Goal: Task Accomplishment & Management: Manage account settings

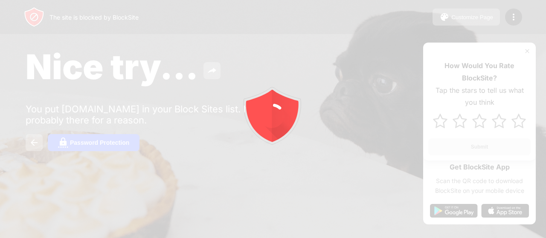
click at [411, 119] on div at bounding box center [273, 119] width 546 height 238
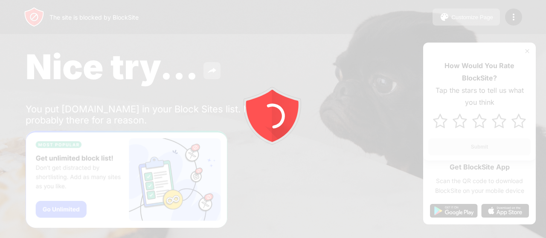
click at [465, 62] on div at bounding box center [273, 119] width 546 height 238
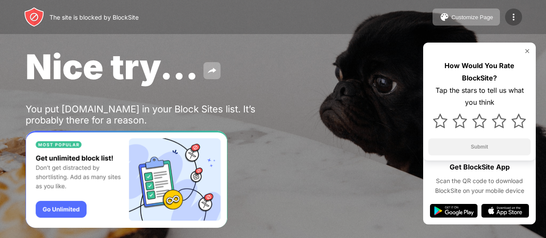
click at [508, 19] on img at bounding box center [513, 17] width 10 height 10
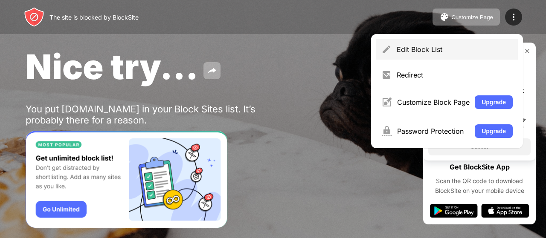
click at [513, 41] on div "Edit Block List" at bounding box center [447, 49] width 142 height 20
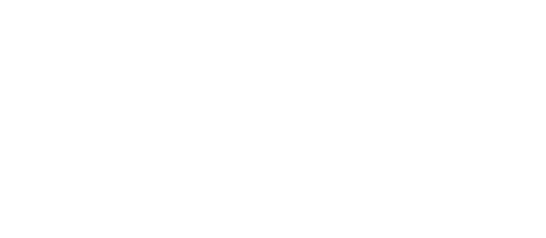
click at [513, 0] on html at bounding box center [273, 0] width 546 height 0
click at [384, 0] on html at bounding box center [273, 0] width 546 height 0
click at [242, 0] on html at bounding box center [273, 0] width 546 height 0
click at [445, 0] on html at bounding box center [273, 0] width 546 height 0
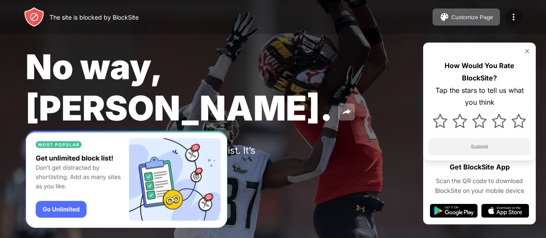
click at [508, 20] on div at bounding box center [513, 17] width 17 height 17
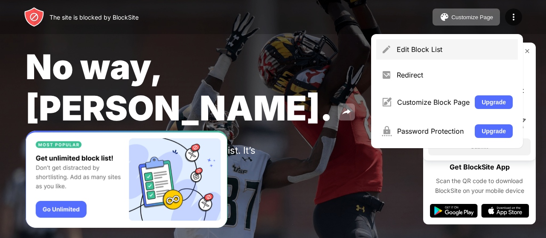
click at [500, 41] on div "Edit Block List" at bounding box center [447, 49] width 142 height 20
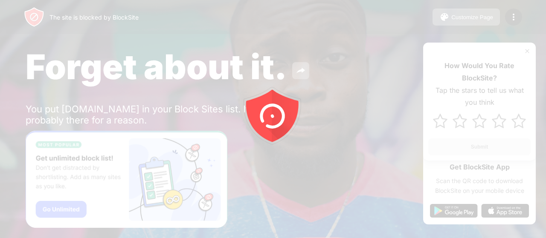
click at [299, 122] on icon "animation" at bounding box center [272, 113] width 61 height 61
click at [492, 39] on div at bounding box center [273, 119] width 546 height 238
click at [519, 50] on div at bounding box center [273, 119] width 546 height 238
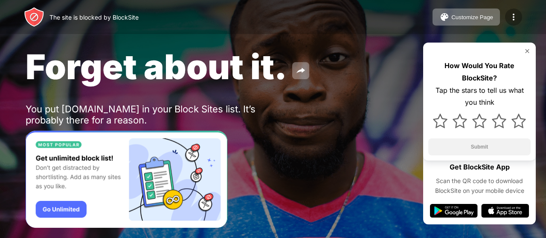
click at [512, 12] on div at bounding box center [513, 17] width 17 height 17
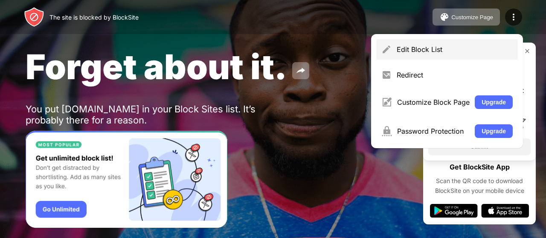
click at [502, 49] on div "Edit Block List" at bounding box center [454, 49] width 116 height 9
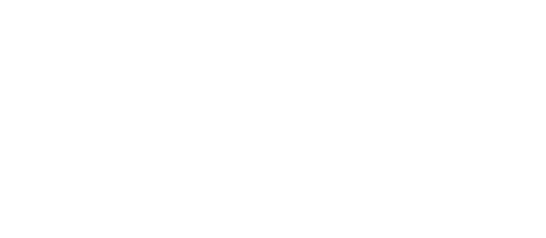
click at [142, 0] on html at bounding box center [273, 0] width 546 height 0
click at [162, 0] on html at bounding box center [273, 0] width 546 height 0
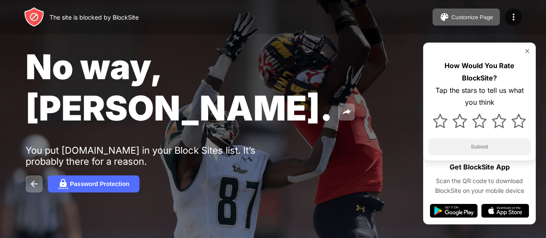
click at [526, 49] on img at bounding box center [526, 51] width 7 height 7
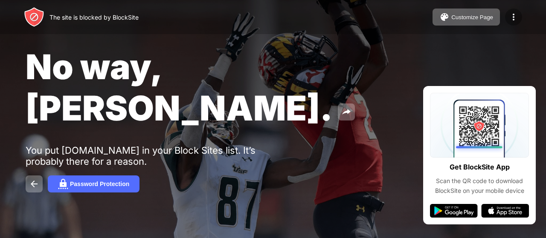
click at [510, 12] on img at bounding box center [513, 17] width 10 height 10
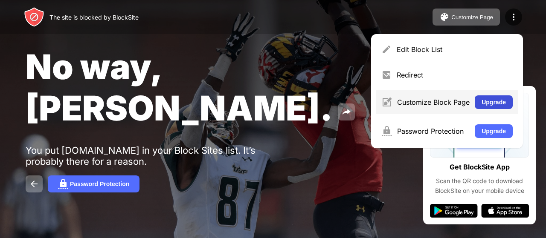
click at [486, 99] on button "Upgrade" at bounding box center [493, 102] width 38 height 14
